Goal: Transaction & Acquisition: Book appointment/travel/reservation

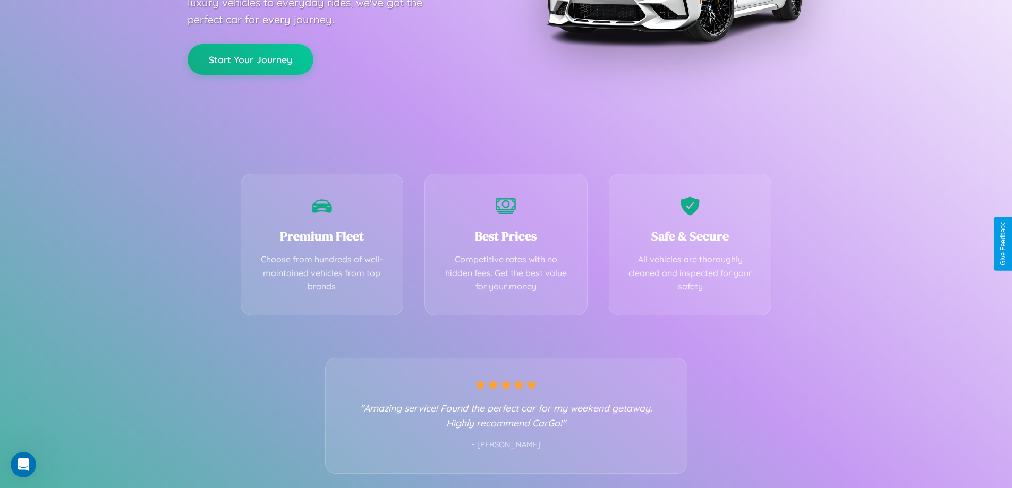
scroll to position [209, 0]
click at [506, 244] on div "Best Prices Competitive rates with no hidden fees. Get the best value for your …" at bounding box center [506, 242] width 163 height 142
click at [250, 58] on button "Start Your Journey" at bounding box center [251, 58] width 126 height 31
click at [250, 57] on button "Start Your Journey" at bounding box center [251, 58] width 126 height 31
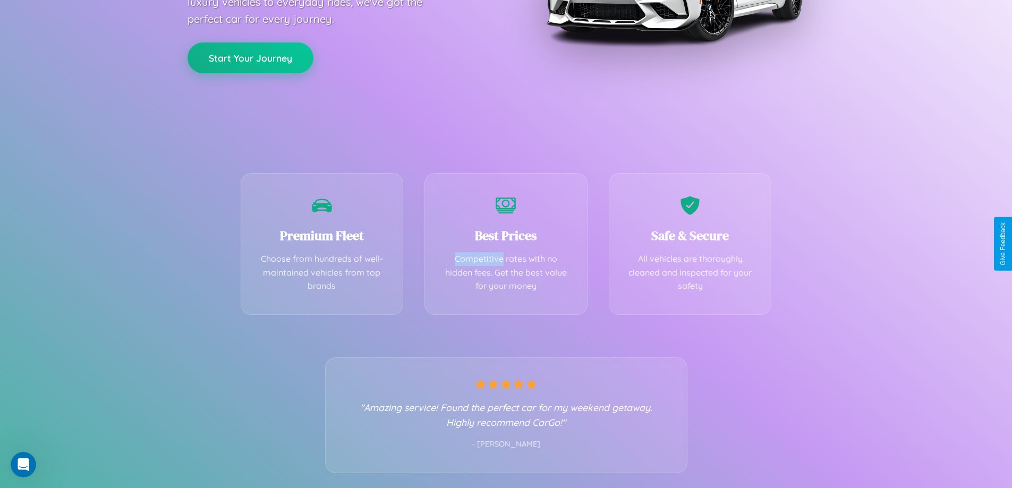
click at [250, 57] on button "Start Your Journey" at bounding box center [251, 58] width 126 height 31
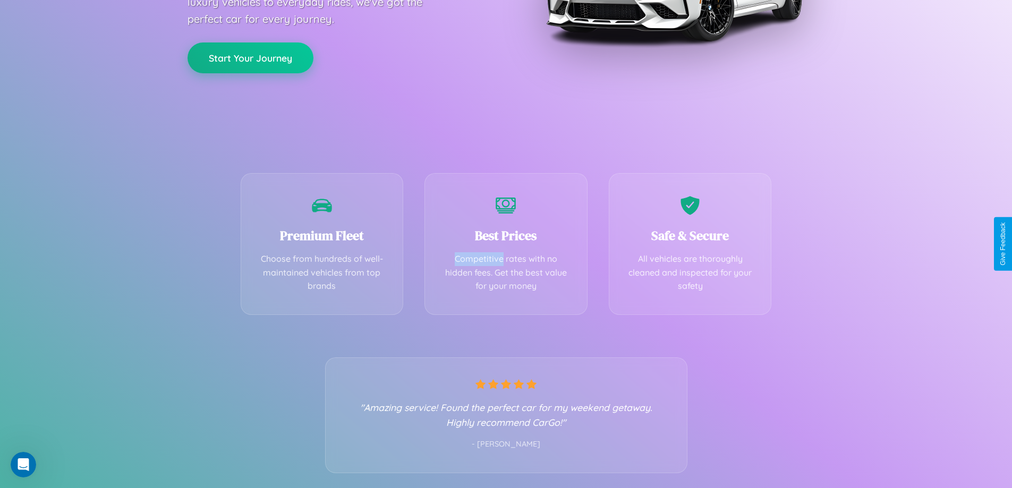
click at [250, 57] on button "Start Your Journey" at bounding box center [251, 58] width 126 height 31
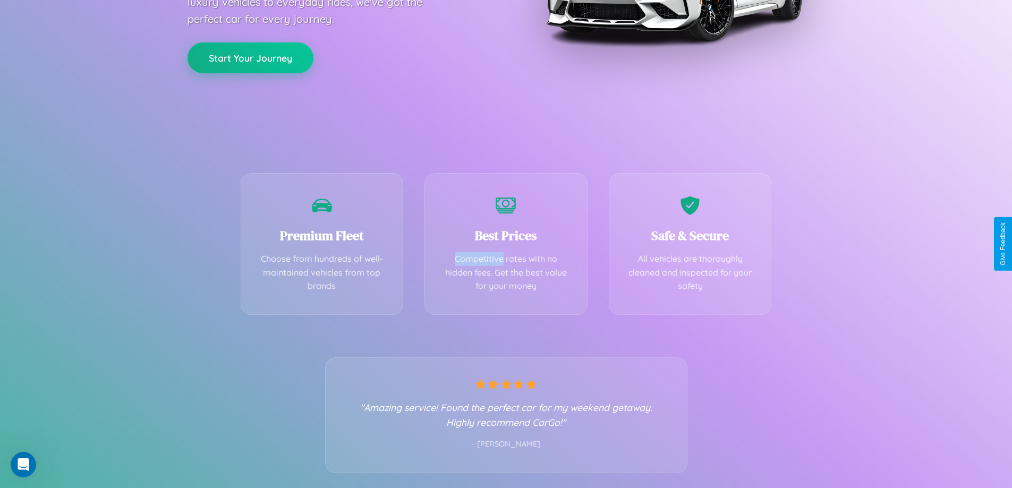
click at [250, 57] on button "Start Your Journey" at bounding box center [251, 58] width 126 height 31
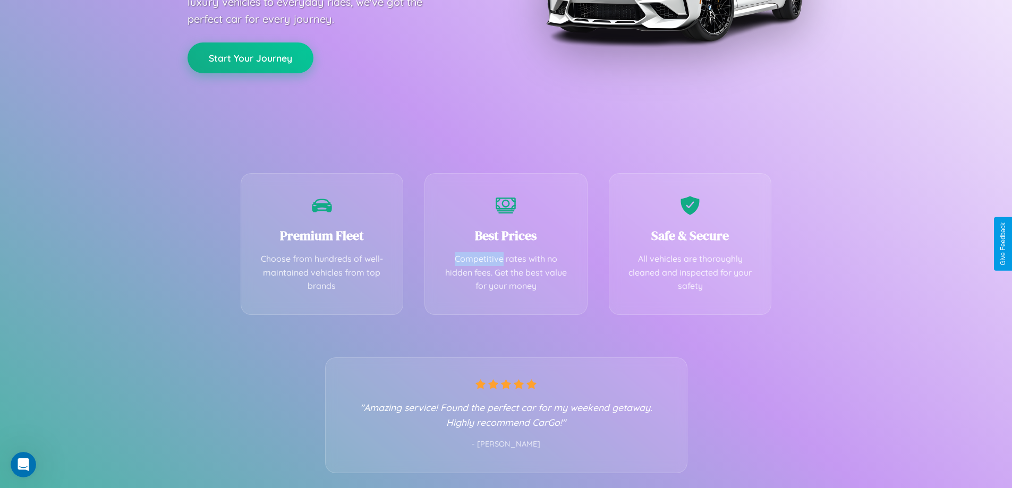
click at [250, 57] on button "Start Your Journey" at bounding box center [251, 58] width 126 height 31
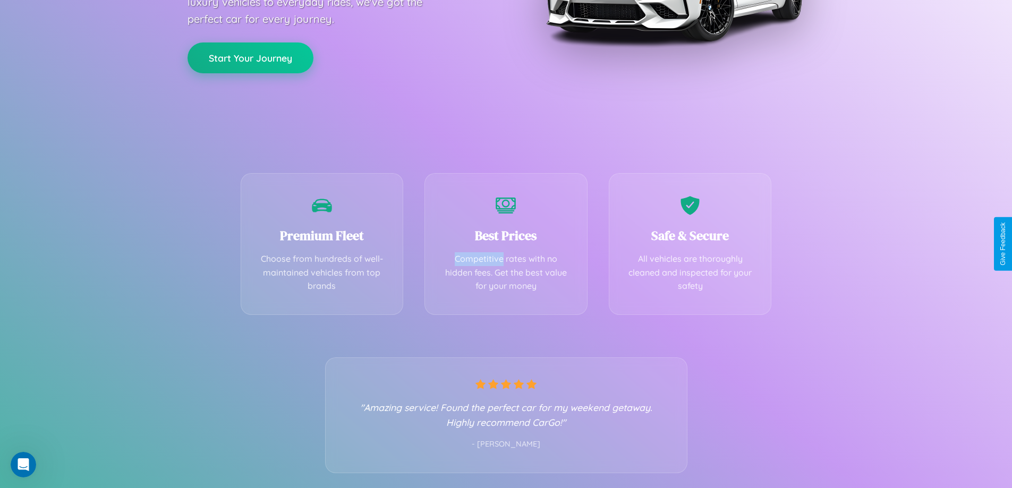
click at [250, 57] on button "Start Your Journey" at bounding box center [251, 58] width 126 height 31
